Goal: Obtain resource: Download file/media

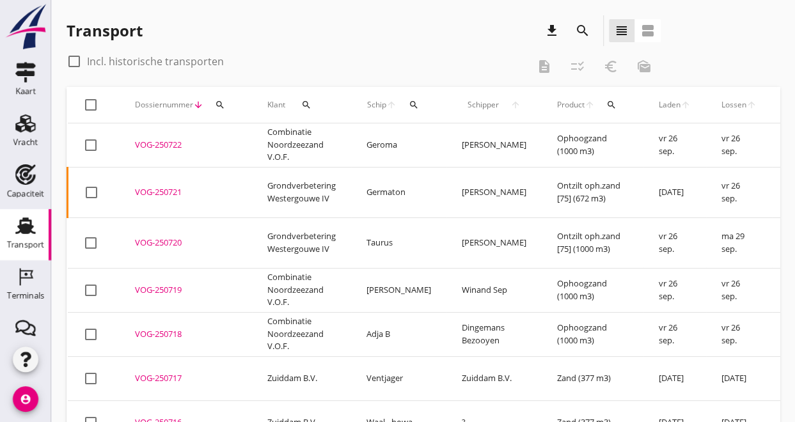
click at [580, 26] on icon "search" at bounding box center [582, 30] width 15 height 15
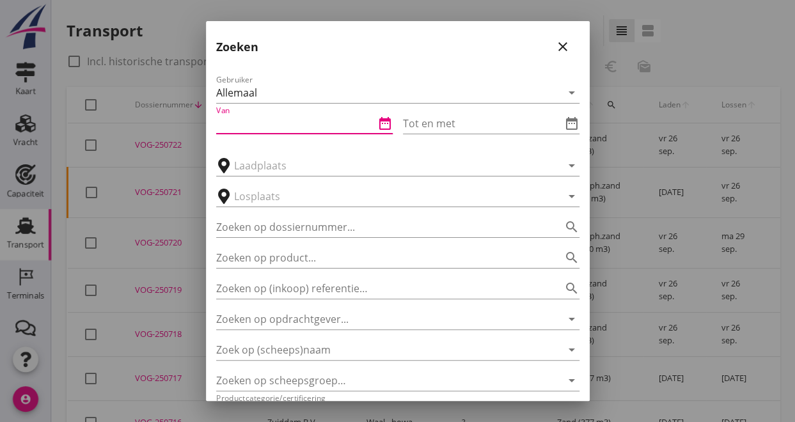
click at [298, 122] on input "Van" at bounding box center [295, 123] width 159 height 20
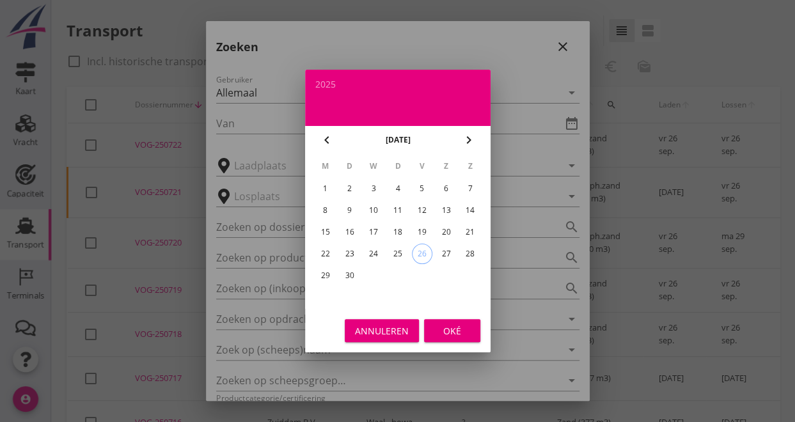
click at [324, 212] on div "8" at bounding box center [325, 210] width 20 height 20
type input "[DATE]"
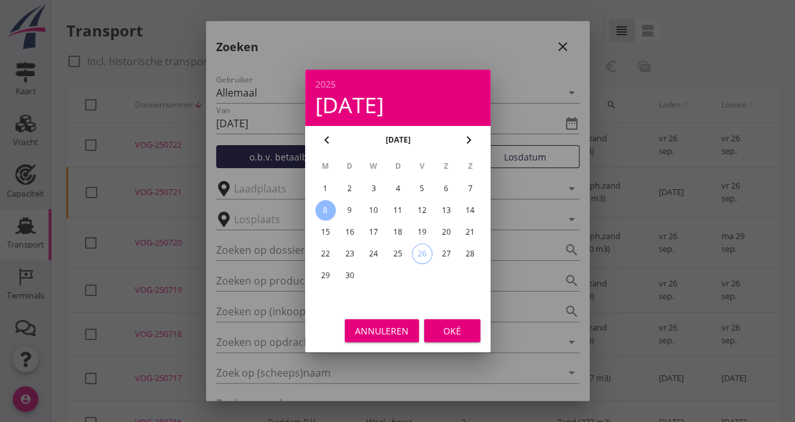
click at [452, 333] on div "Oké" at bounding box center [453, 330] width 36 height 13
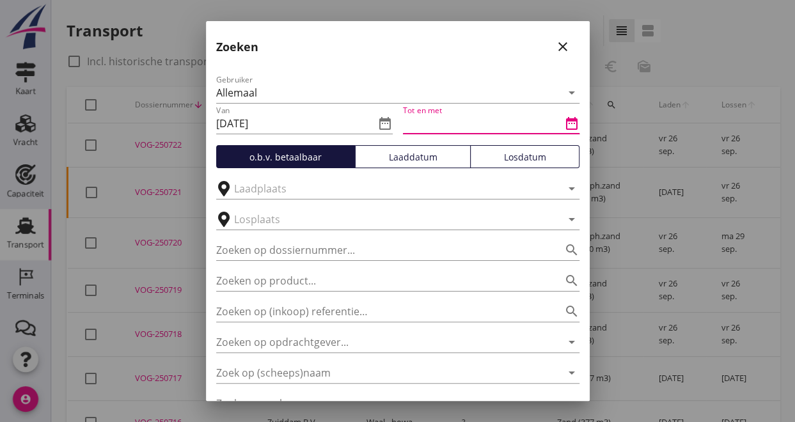
click at [523, 131] on input "Tot en met" at bounding box center [482, 123] width 159 height 20
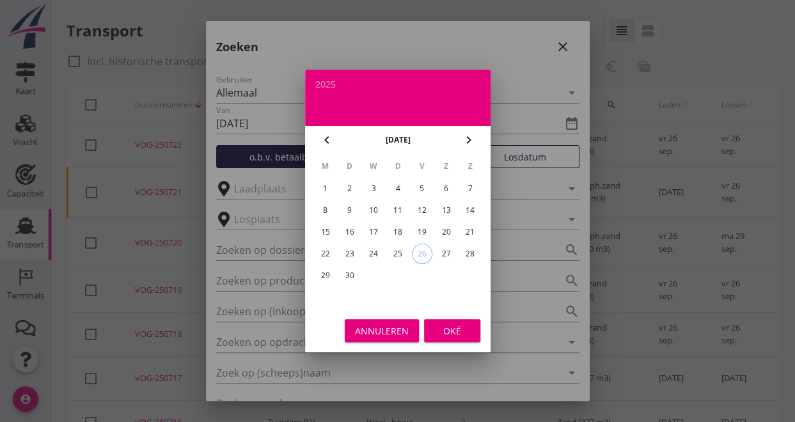
click at [450, 214] on div "13" at bounding box center [446, 210] width 20 height 20
type input "[DATE]"
click at [445, 330] on div "Oké" at bounding box center [453, 330] width 36 height 13
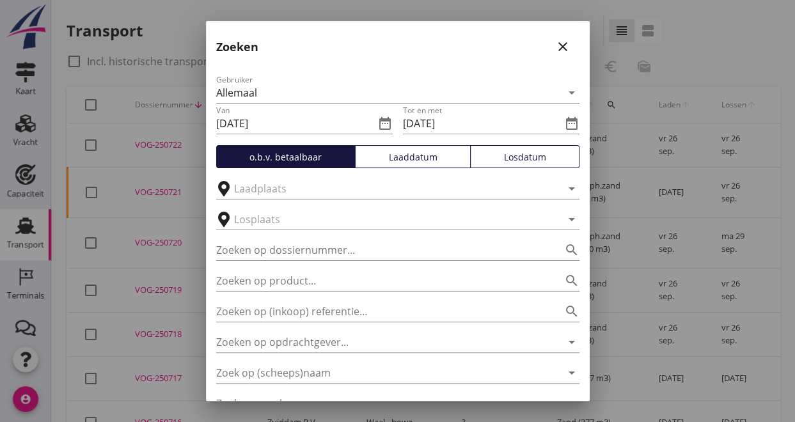
click at [555, 157] on div "Losdatum" at bounding box center [525, 156] width 98 height 13
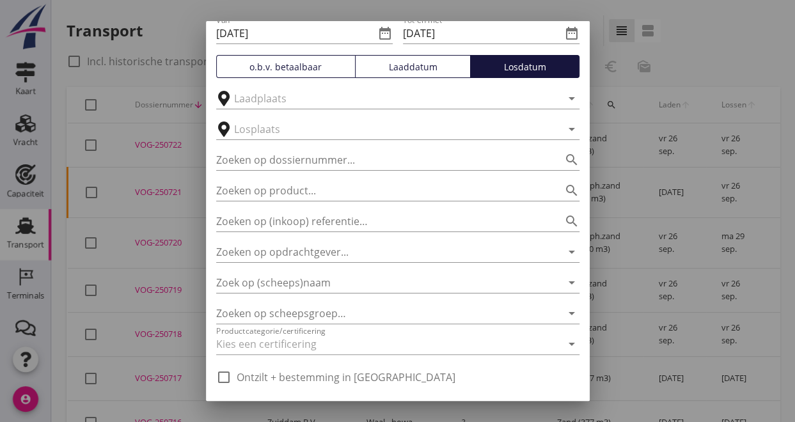
scroll to position [128, 0]
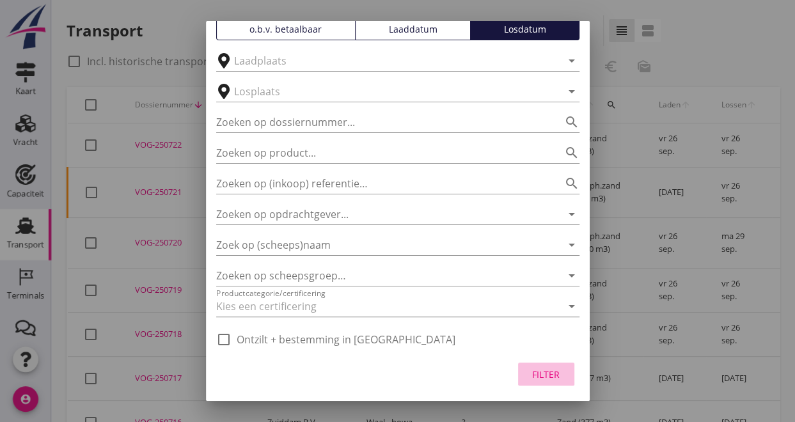
click at [540, 380] on div "Filter" at bounding box center [547, 374] width 36 height 13
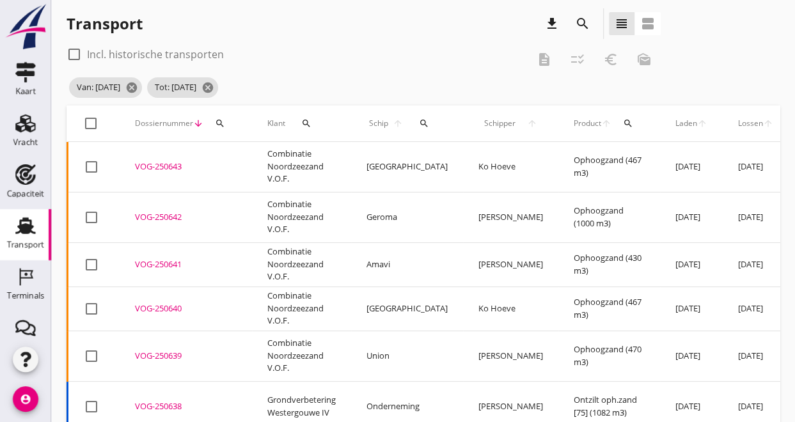
scroll to position [0, 0]
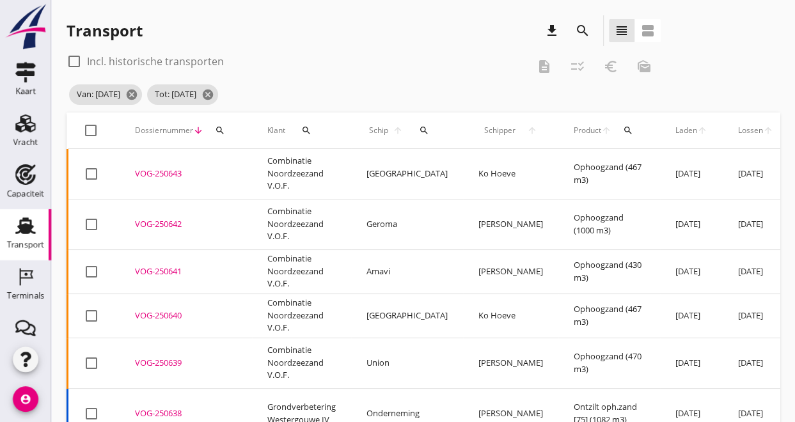
click at [88, 131] on div at bounding box center [91, 131] width 22 height 22
checkbox input "true"
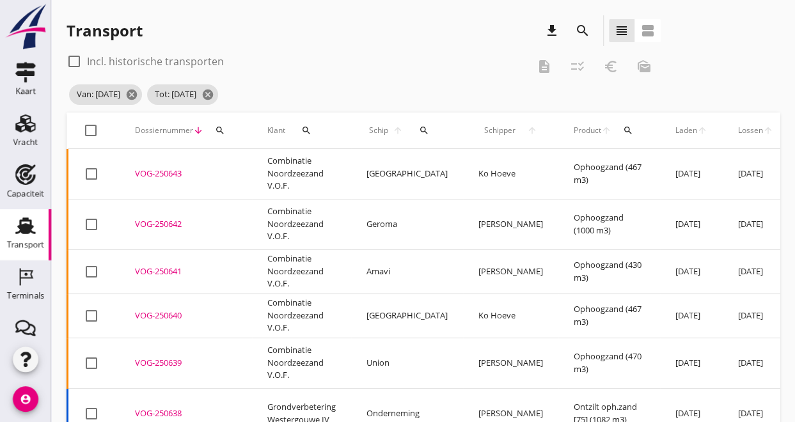
checkbox input "true"
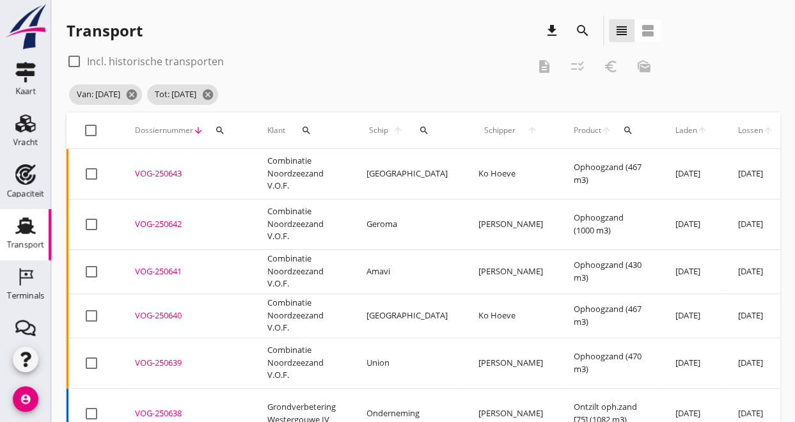
checkbox input "true"
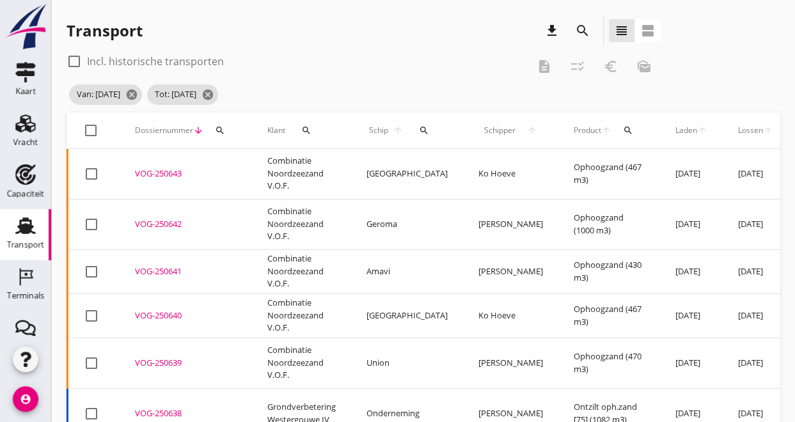
checkbox input "true"
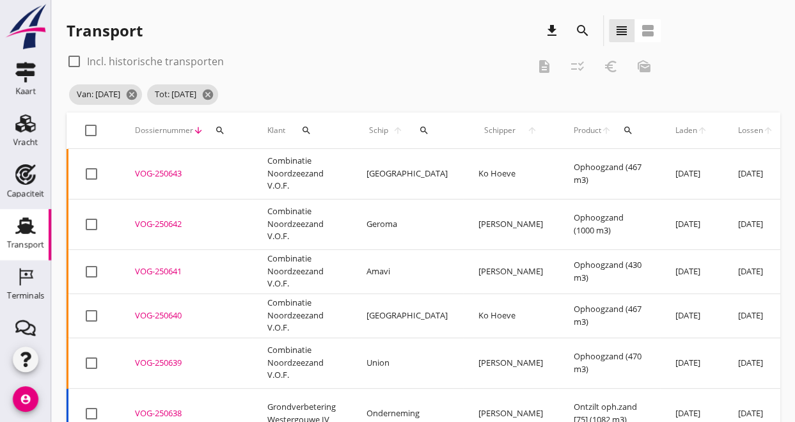
checkbox input "true"
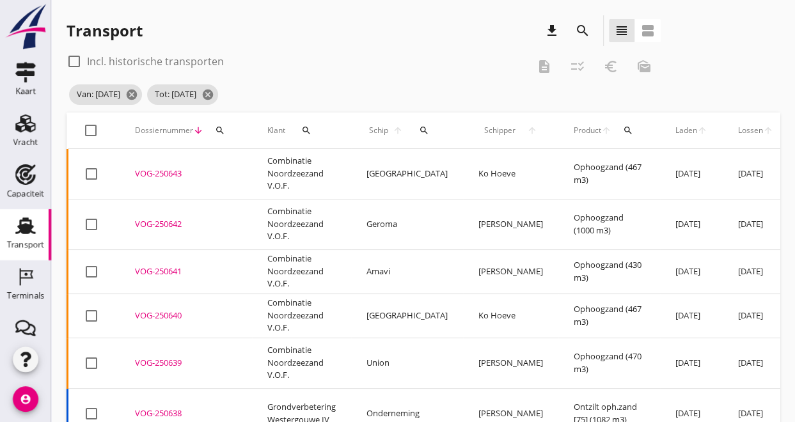
checkbox input "true"
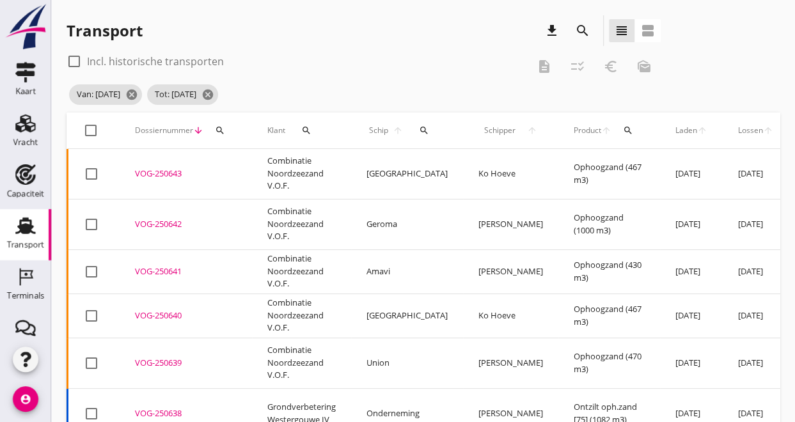
checkbox input "true"
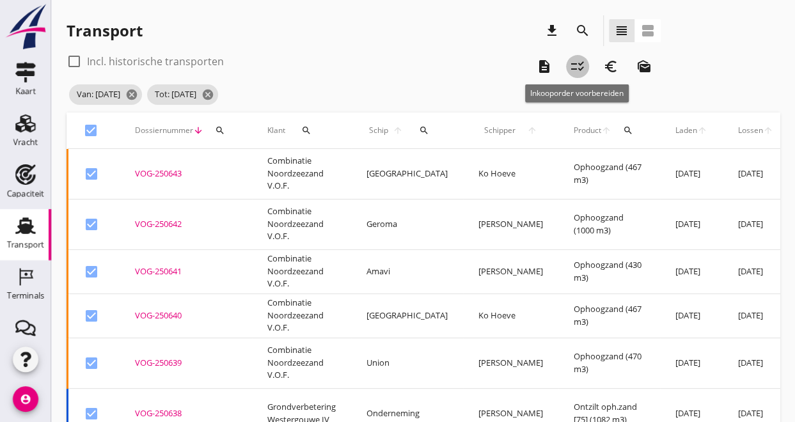
click at [576, 66] on icon "checklist_rtl" at bounding box center [577, 66] width 15 height 15
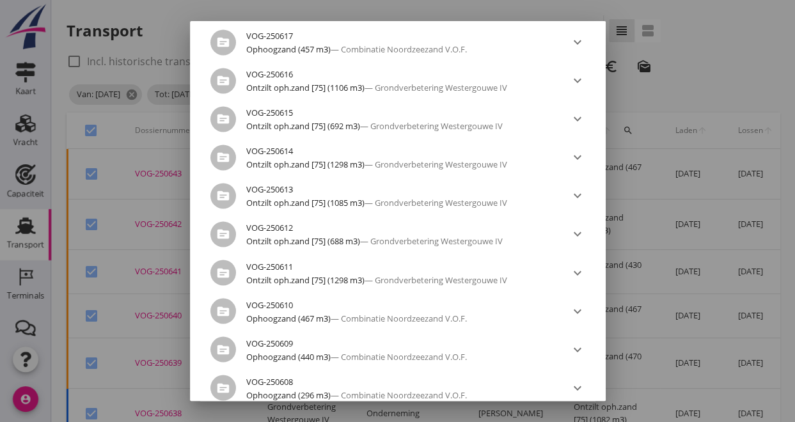
scroll to position [1193, 0]
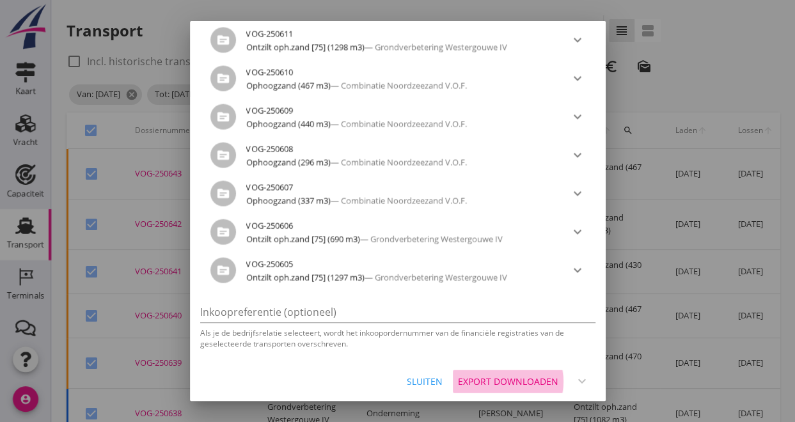
click at [500, 385] on div "Export downloaden" at bounding box center [508, 381] width 100 height 13
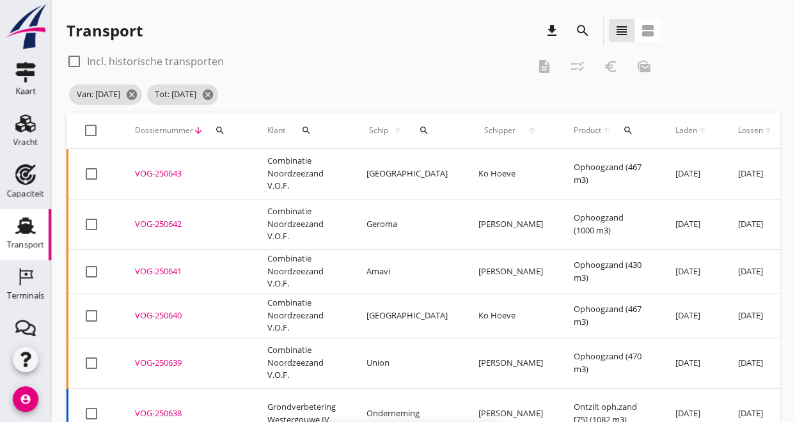
checkbox input "false"
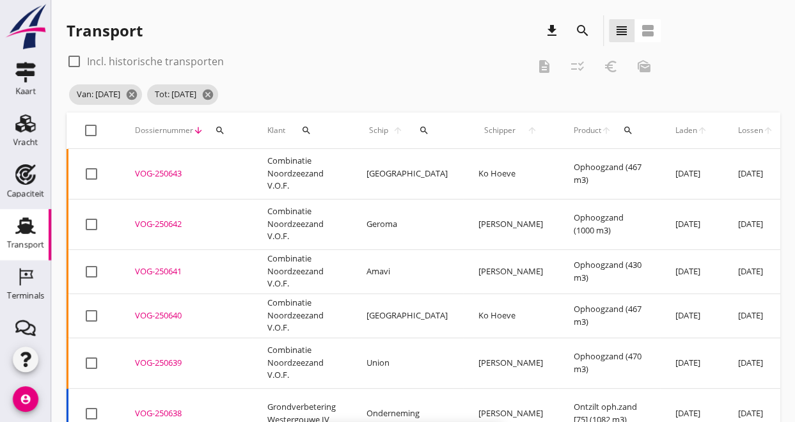
checkbox input "false"
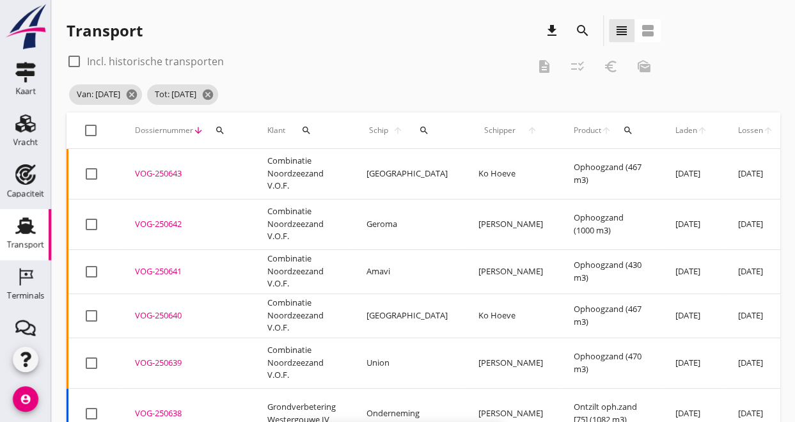
checkbox input "false"
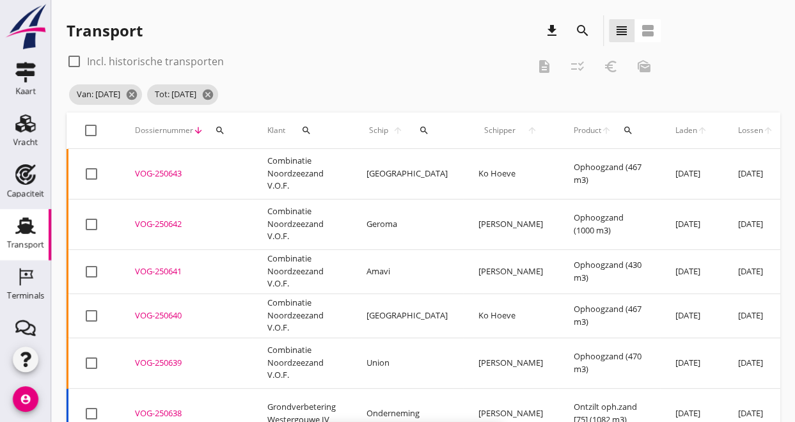
checkbox input "false"
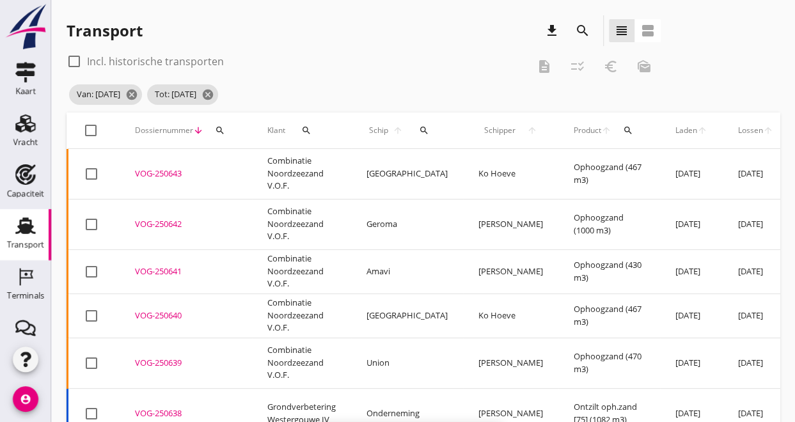
checkbox input "false"
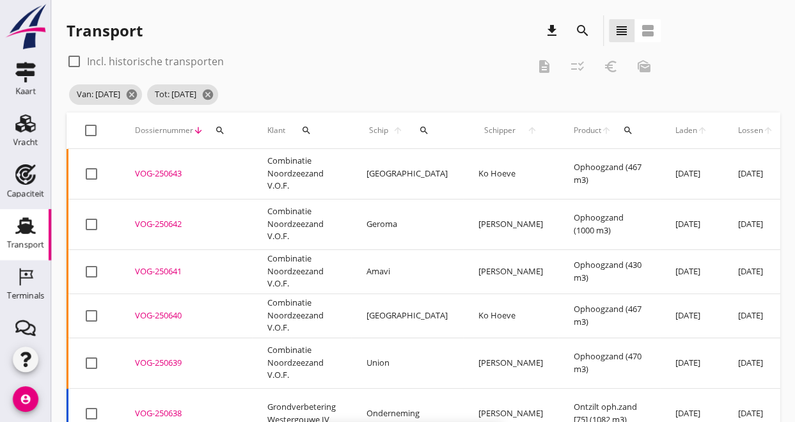
checkbox input "false"
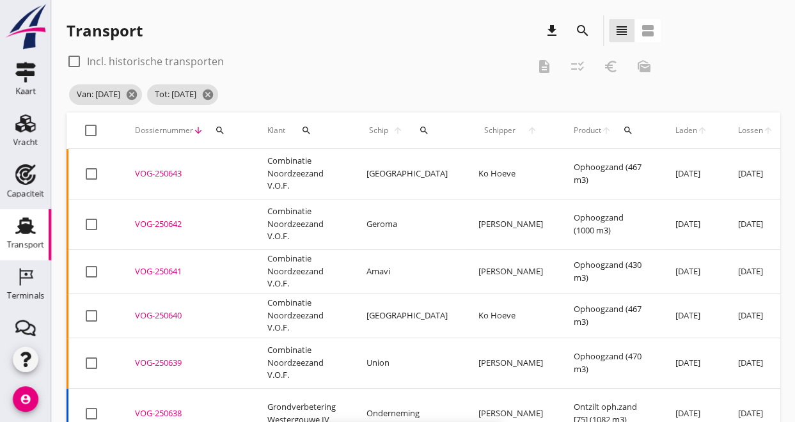
checkbox input "false"
